Goal: Information Seeking & Learning: Check status

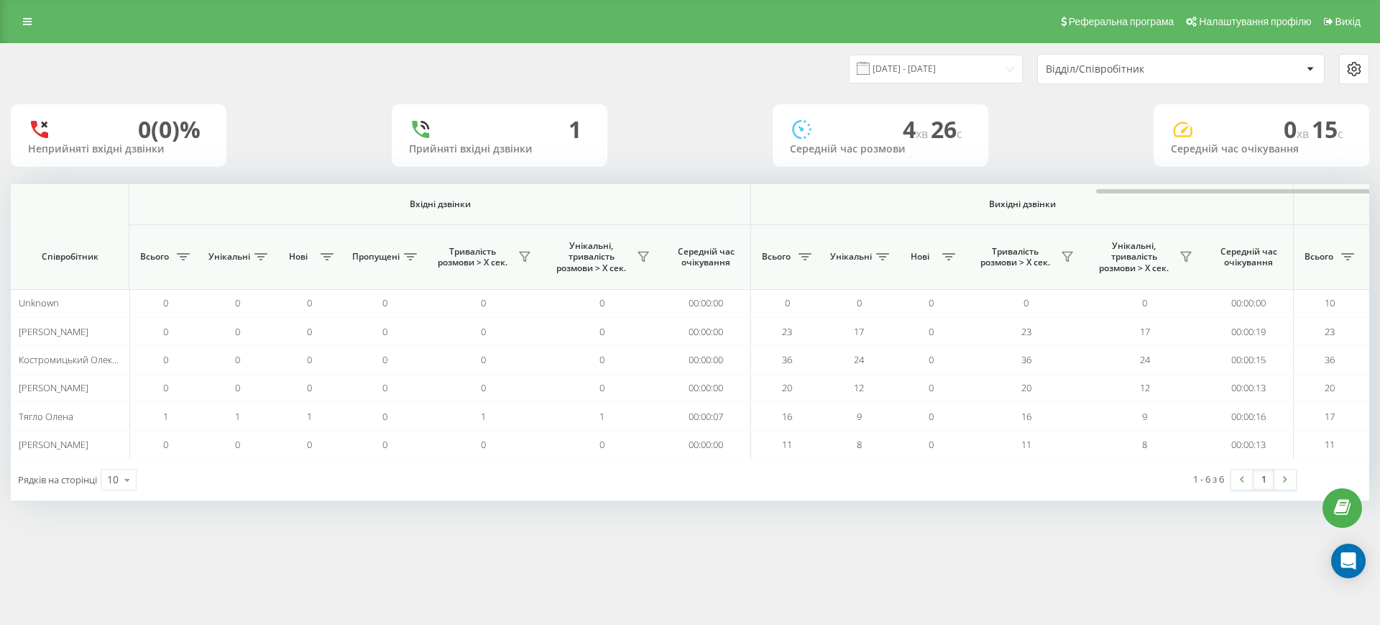
scroll to position [0, 647]
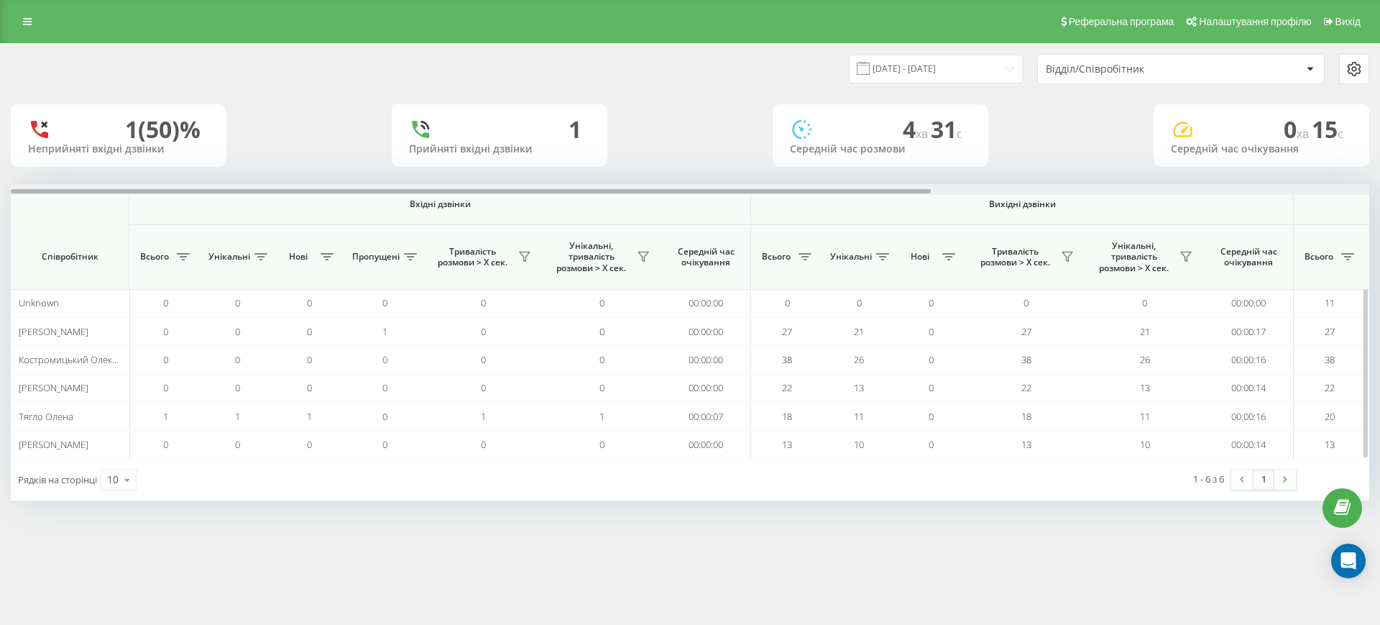
click at [1226, 186] on div at bounding box center [690, 189] width 1359 height 11
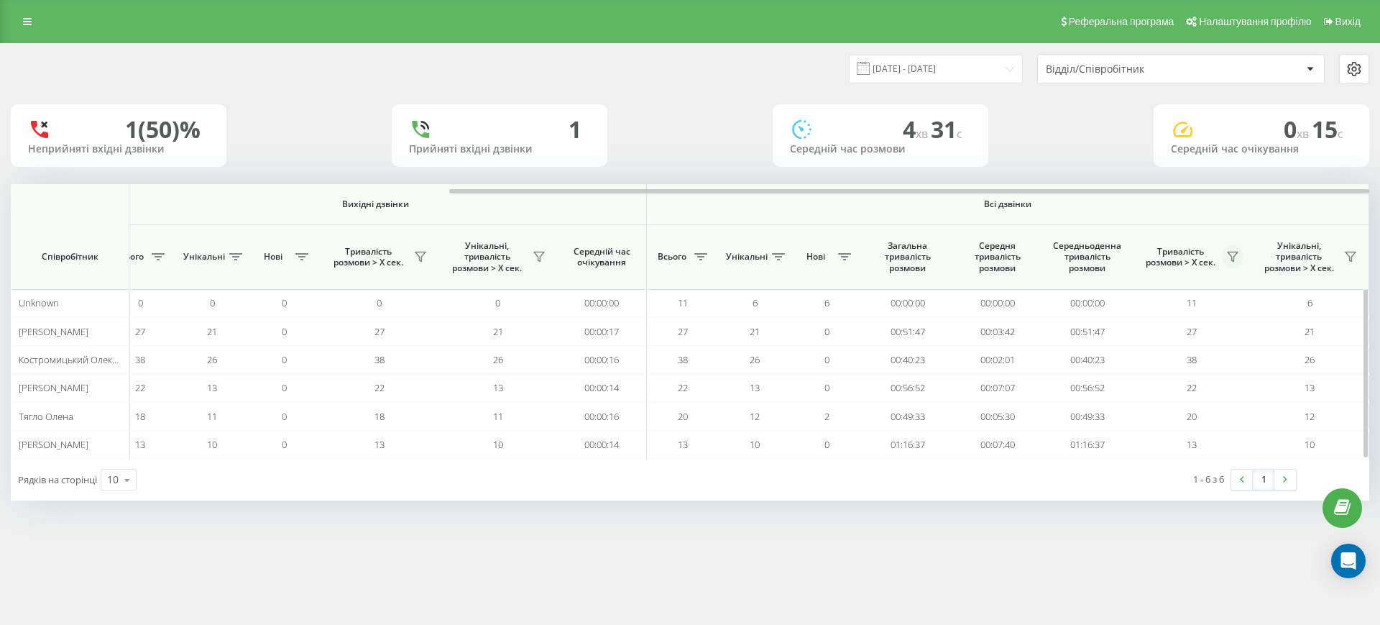
click at [1224, 251] on button at bounding box center [1233, 256] width 22 height 23
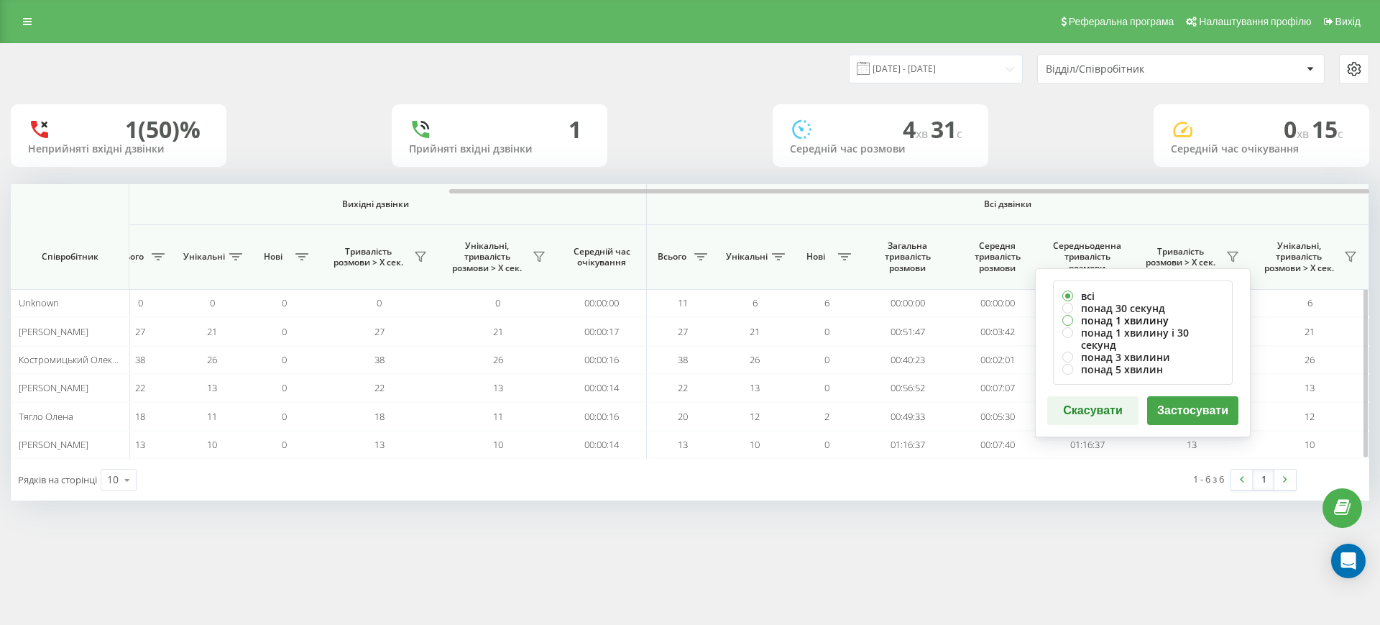
click at [1129, 322] on label "понад 1 хвилину" at bounding box center [1142, 320] width 161 height 12
radio input "true"
click at [1182, 398] on button "Застосувати" at bounding box center [1192, 410] width 91 height 29
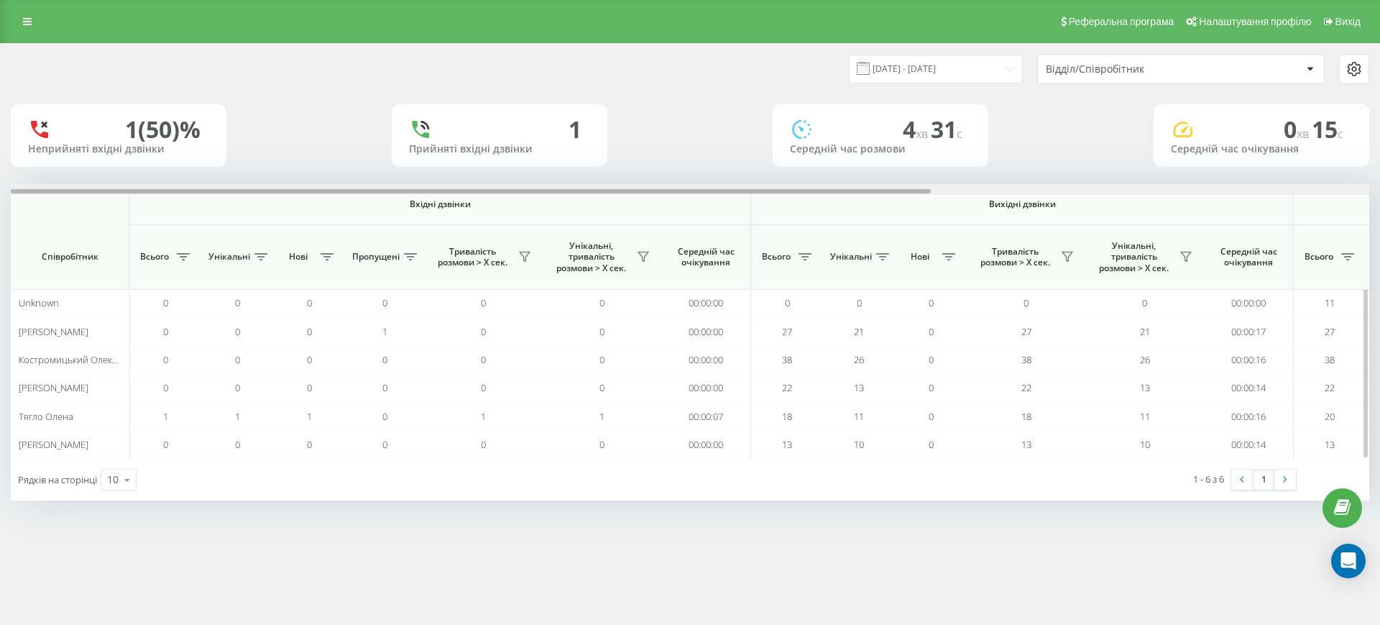
drag, startPoint x: 1257, startPoint y: 183, endPoint x: 1257, endPoint y: 192, distance: 9.3
click at [1257, 184] on div "[DATE] - [DATE] Відділ/Співробітник 1 (50)% Неприйняті вхідні дзвінки 1 Прийнят…" at bounding box center [690, 272] width 1359 height 456
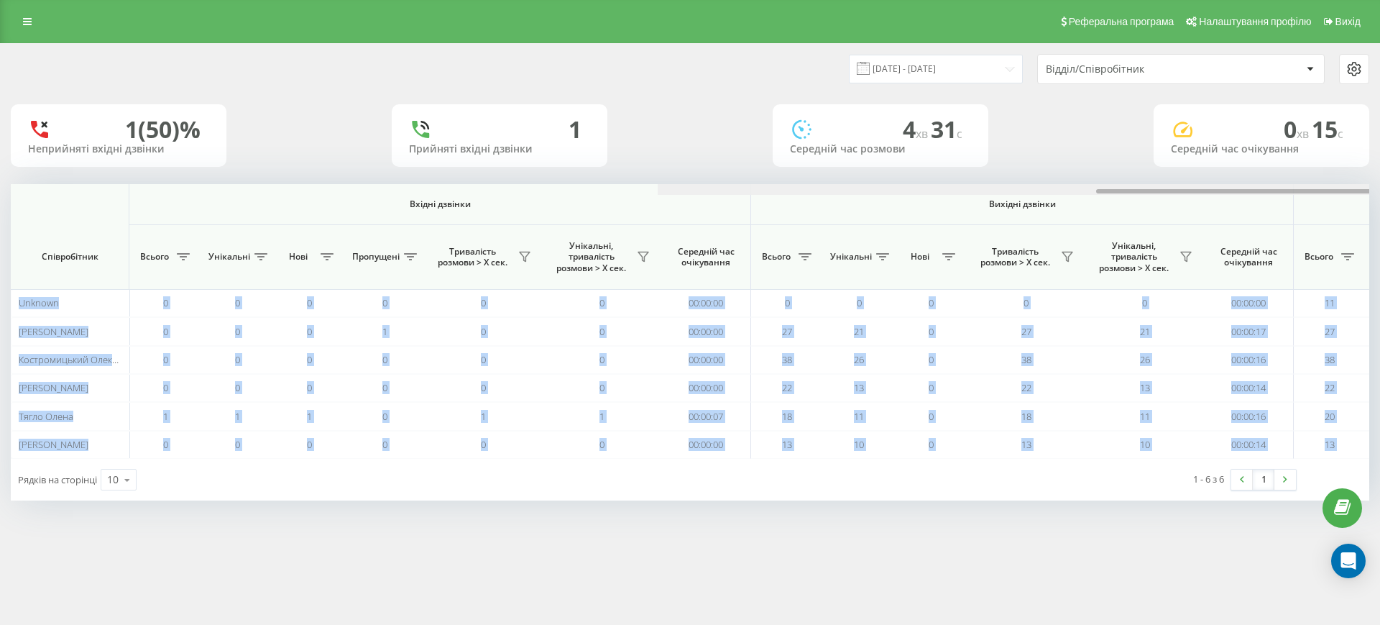
click at [1257, 192] on div at bounding box center [1337, 189] width 1359 height 11
